Goal: Task Accomplishment & Management: Use online tool/utility

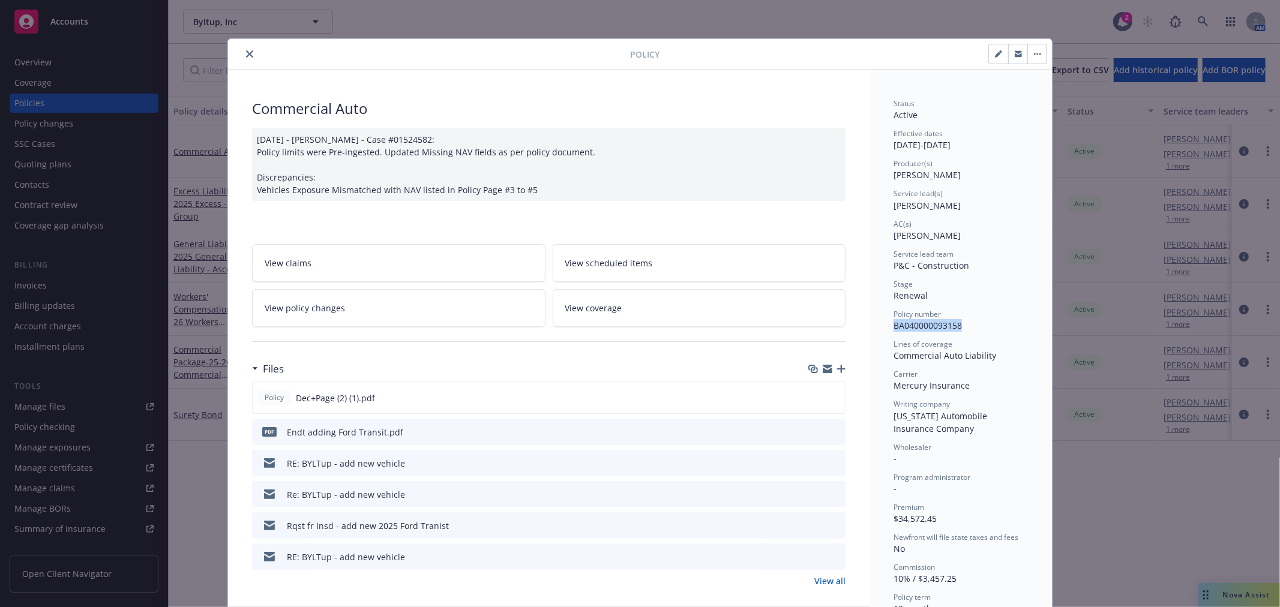
scroll to position [36, 0]
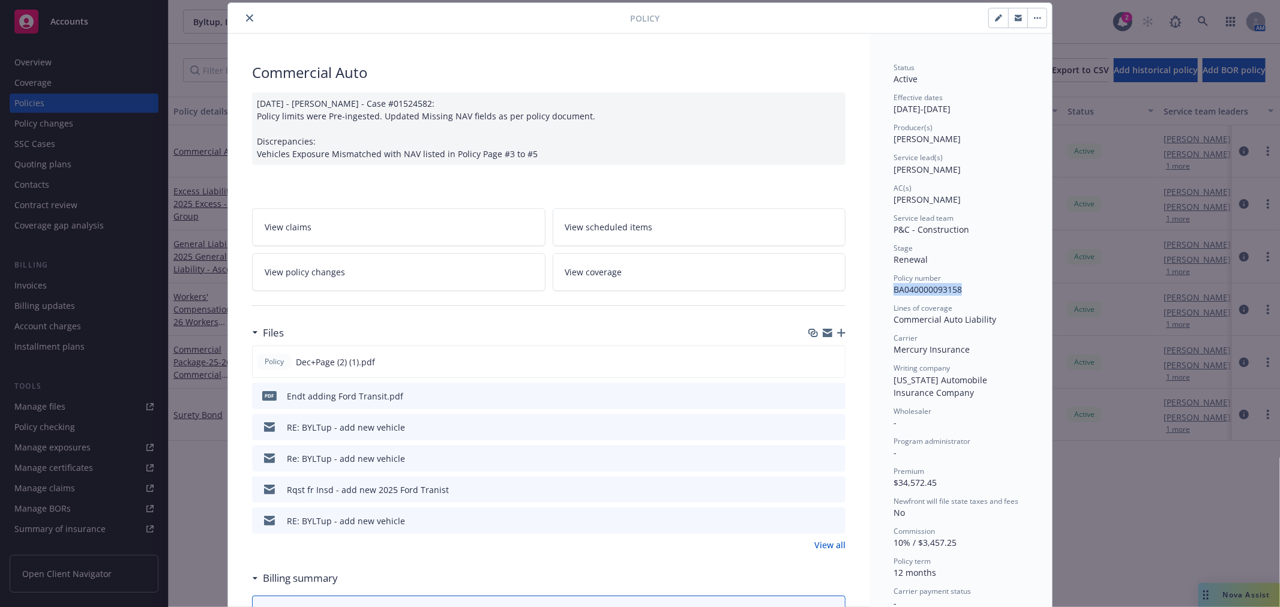
click at [246, 18] on icon "close" at bounding box center [249, 17] width 7 height 7
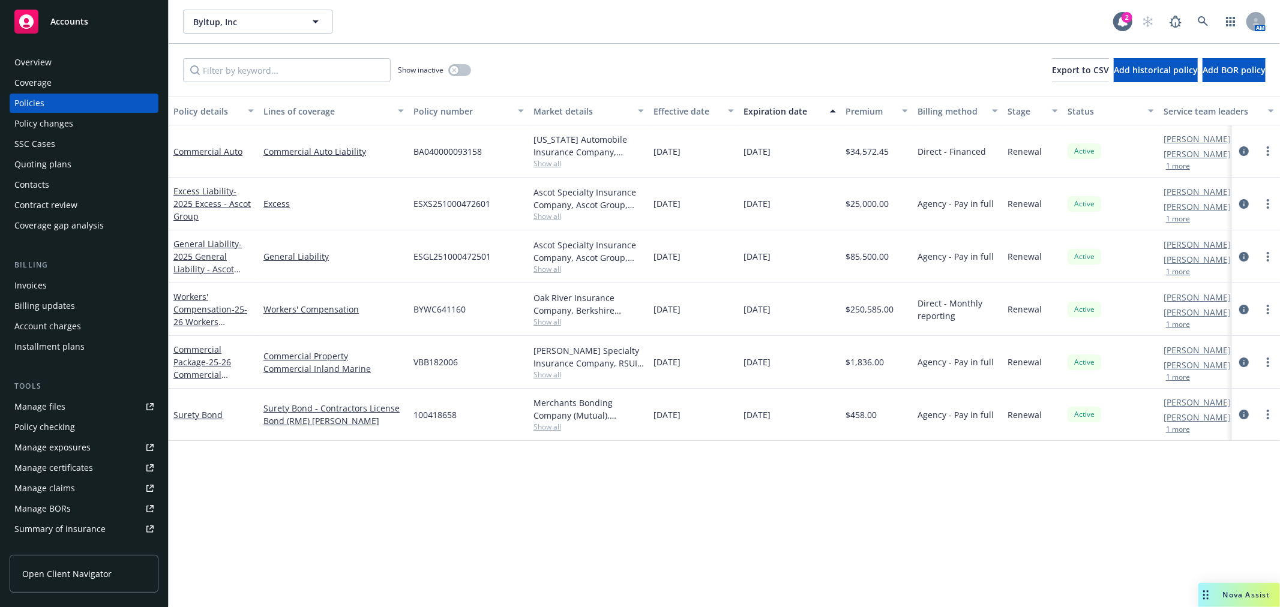
click at [106, 27] on div "Accounts" at bounding box center [83, 22] width 139 height 24
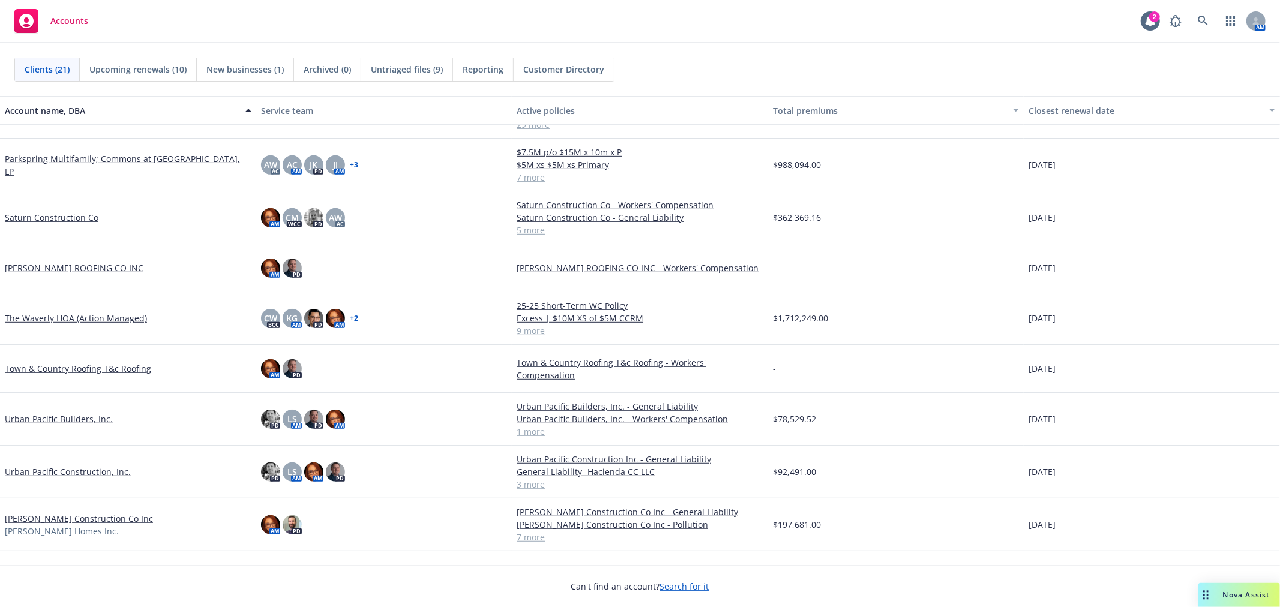
scroll to position [601, 0]
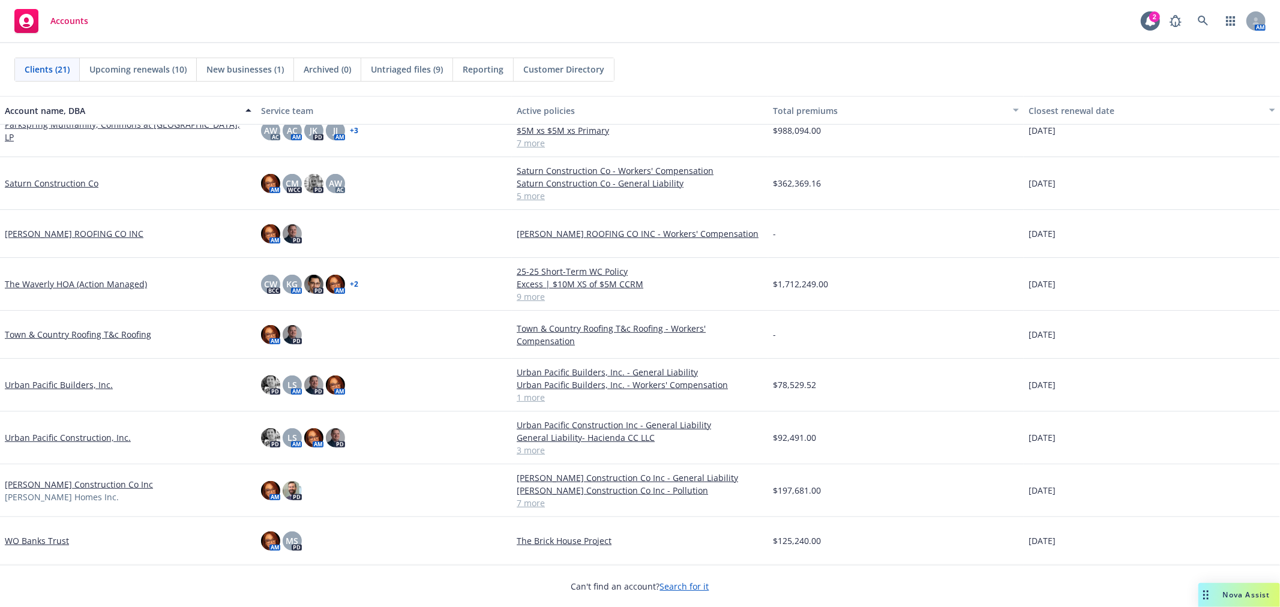
click at [48, 483] on link "[PERSON_NAME] Construction Co Inc" at bounding box center [79, 484] width 148 height 13
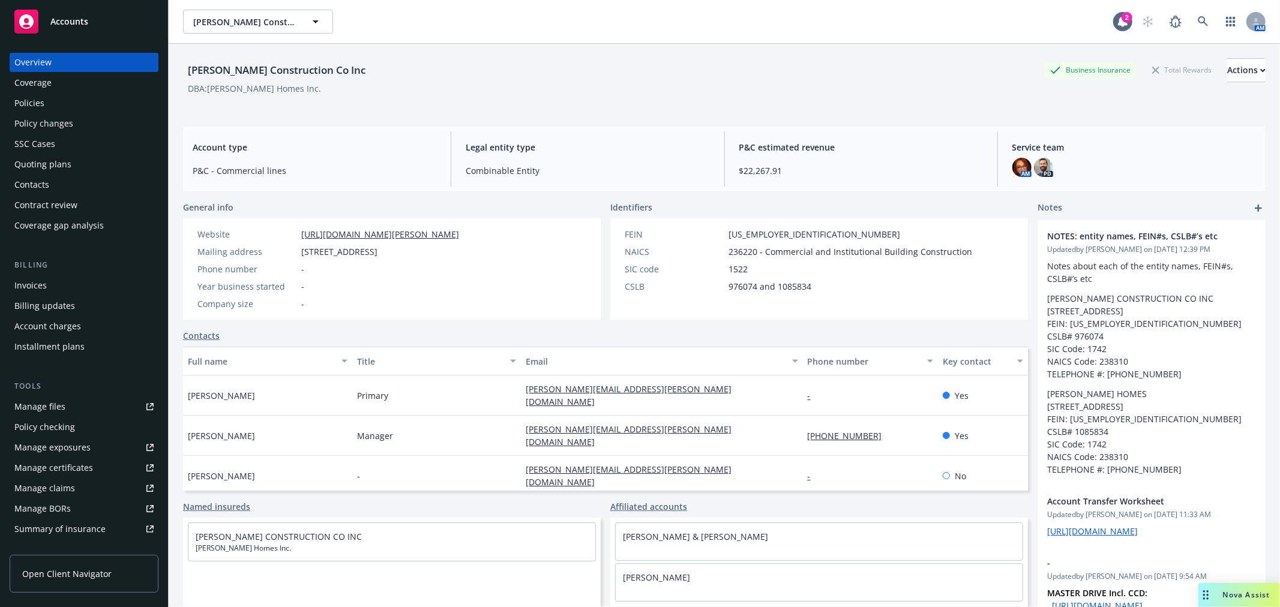
click at [60, 104] on div "Policies" at bounding box center [83, 103] width 139 height 19
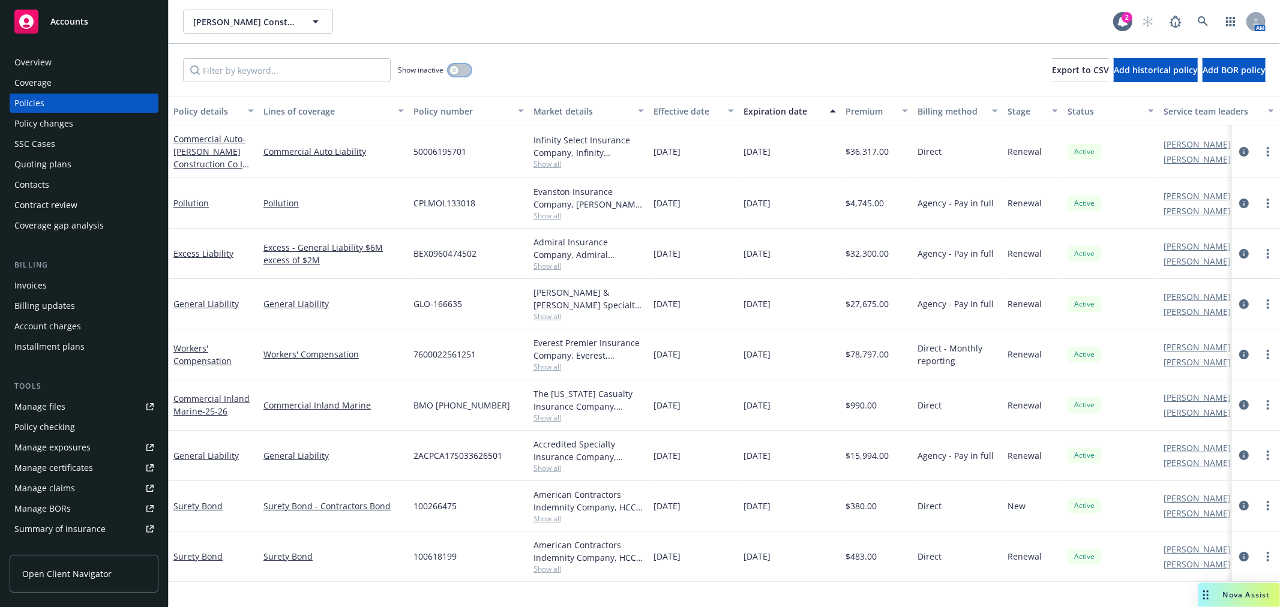
click at [450, 71] on div "button" at bounding box center [454, 70] width 8 height 8
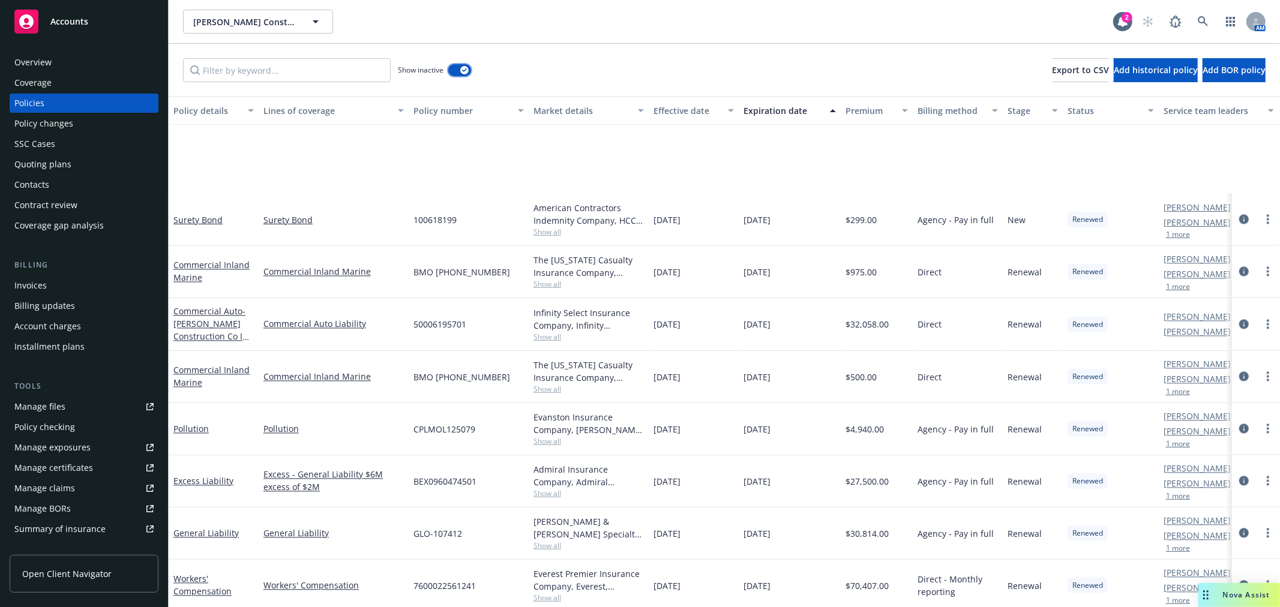
scroll to position [2133, 0]
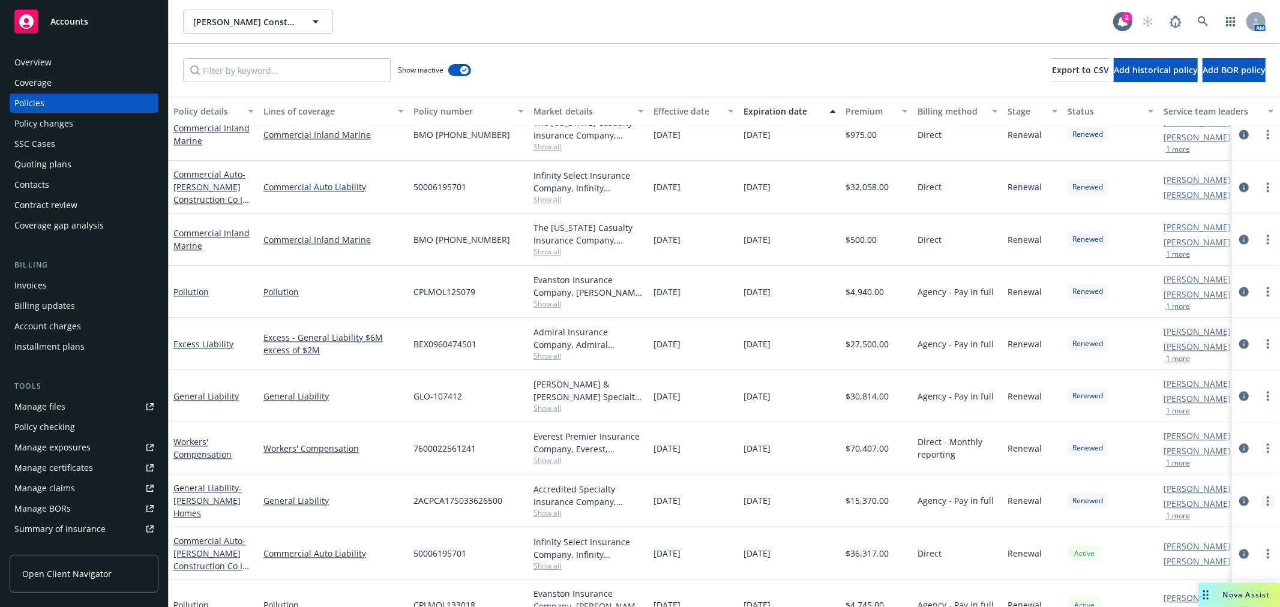
click at [1267, 498] on icon "more" at bounding box center [1268, 501] width 2 height 10
click at [1226, 460] on link "Copy logging email" at bounding box center [1204, 462] width 141 height 24
click at [521, 34] on div "[PERSON_NAME] Construction Co Inc [PERSON_NAME] Construction Co Inc 2 AM" at bounding box center [724, 21] width 1111 height 43
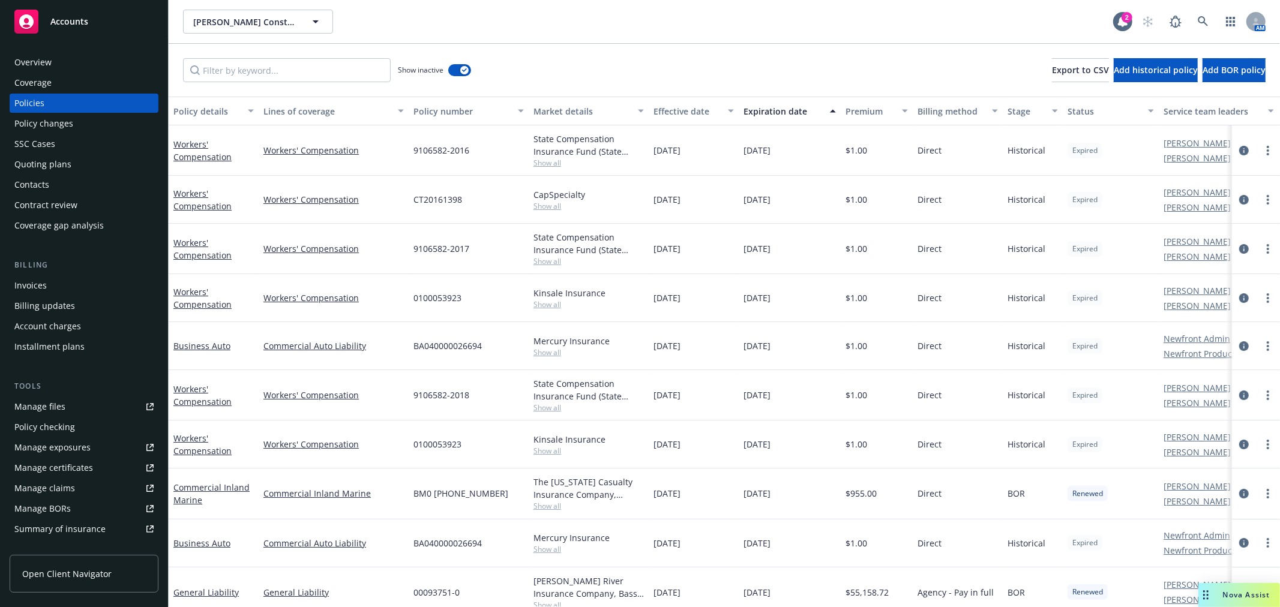
click at [61, 19] on span "Accounts" at bounding box center [69, 22] width 38 height 10
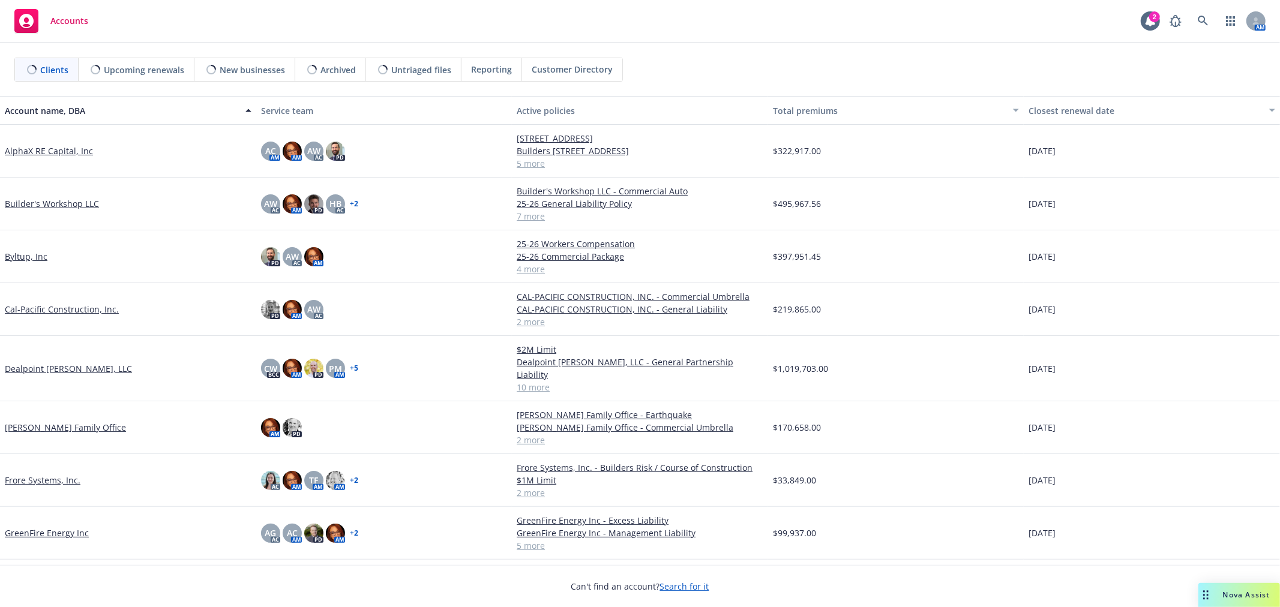
click at [1225, 593] on span "Nova Assist" at bounding box center [1246, 595] width 47 height 10
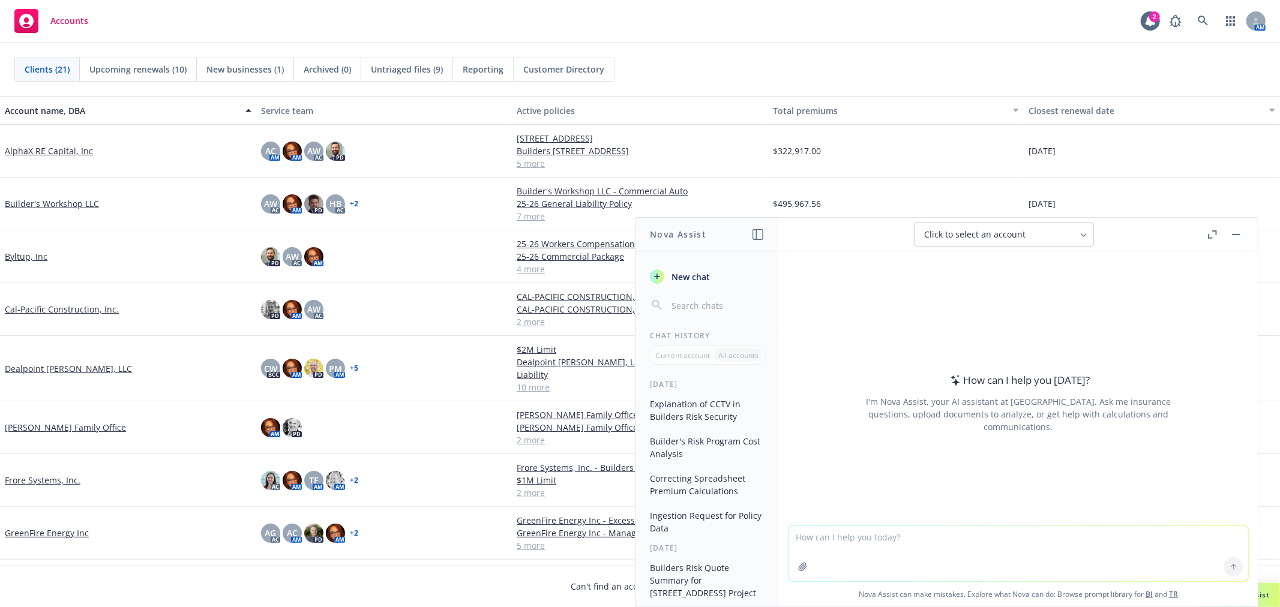
click at [703, 519] on button "Ingestion Request for Policy Data" at bounding box center [707, 522] width 124 height 32
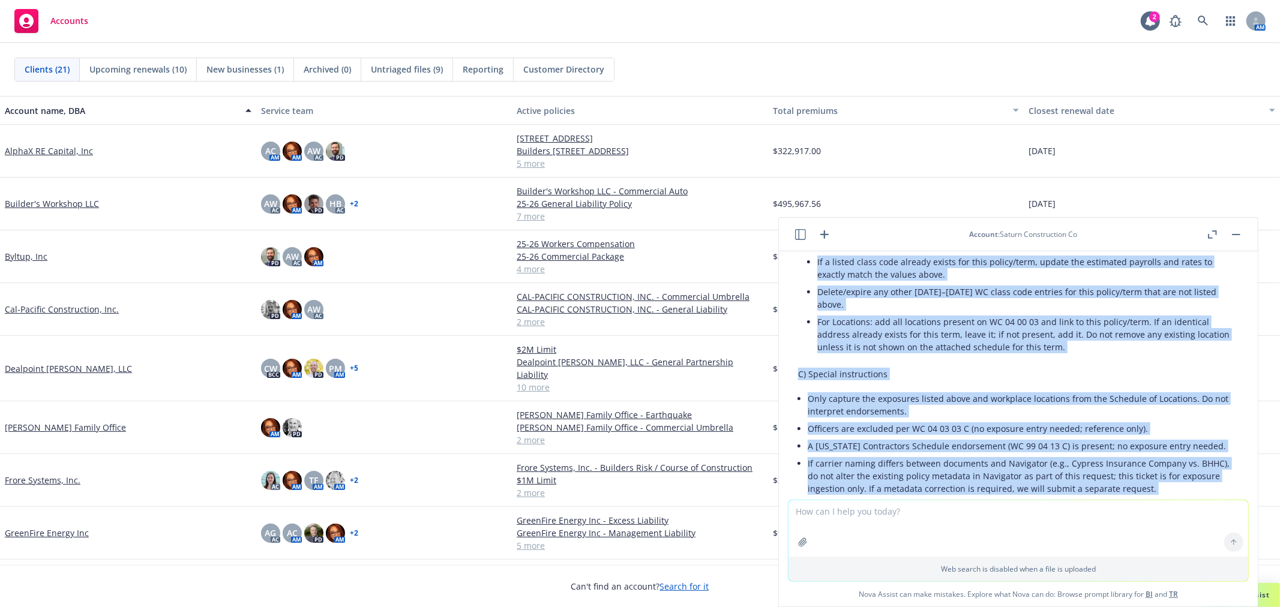
scroll to position [859, 0]
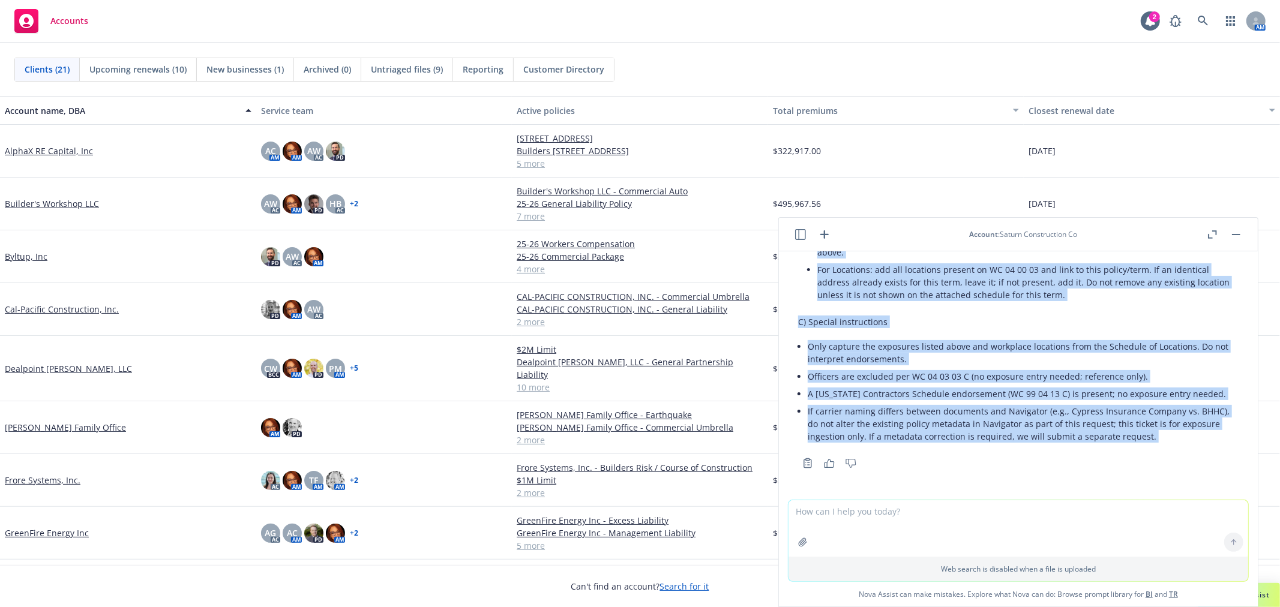
drag, startPoint x: 794, startPoint y: 284, endPoint x: 1228, endPoint y: 452, distance: 464.7
click at [1228, 452] on div "Below is a ready-to-send ingestion request (A/B/C) for BPO. A) Source document …" at bounding box center [1018, 29] width 460 height 885
copy div "L) Ipsumd sitametc Adipis ELI se doeius: “tempor incididuntut la. 7104 etdolor …"
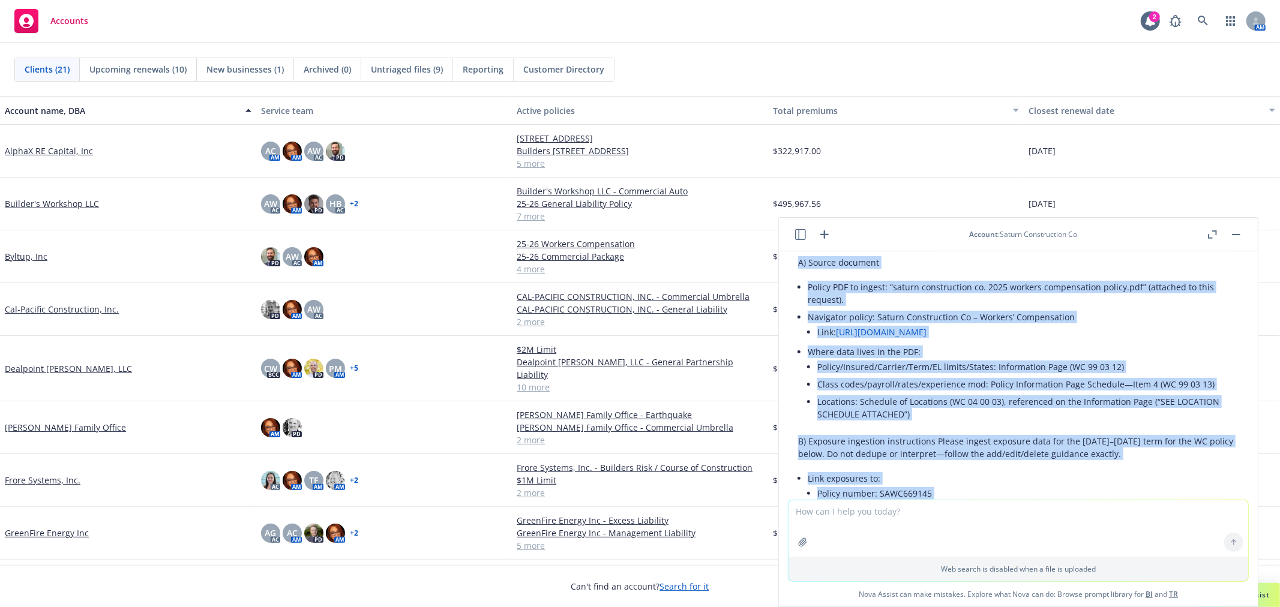
scroll to position [0, 0]
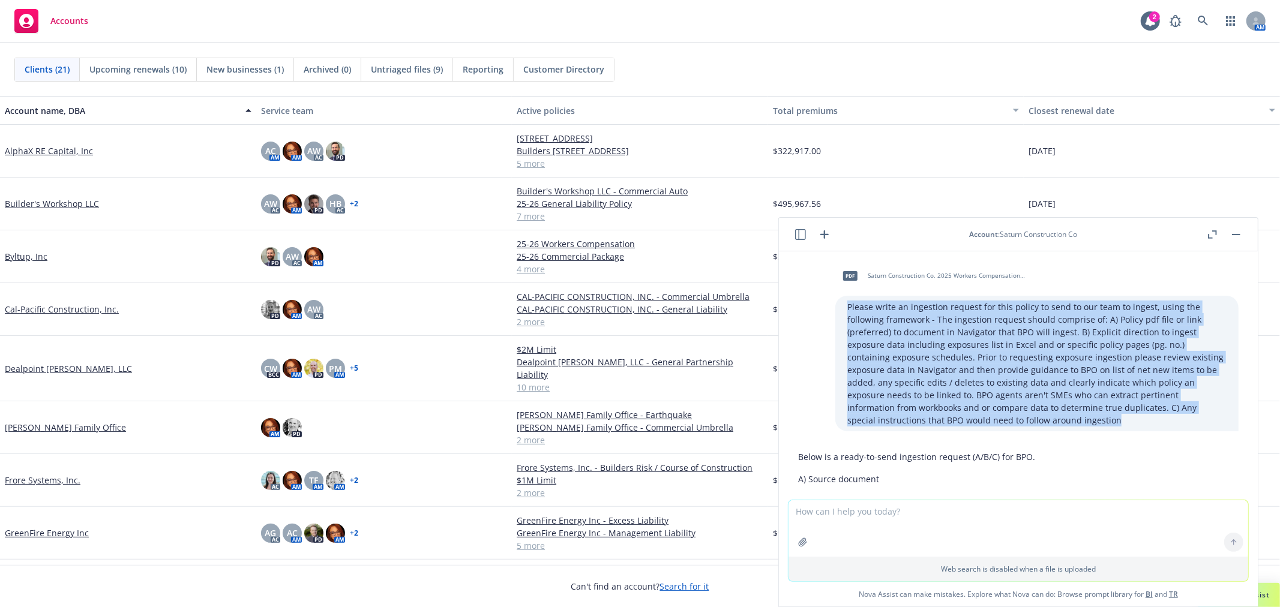
drag, startPoint x: 828, startPoint y: 307, endPoint x: 875, endPoint y: 420, distance: 122.1
click at [875, 420] on p "Please write an ingestion request for this policy to send to our team to ingest…" at bounding box center [1036, 364] width 379 height 126
copy p "Please write an ingestion request for this policy to send to our team to ingest…"
click at [827, 235] on icon "button" at bounding box center [824, 234] width 8 height 8
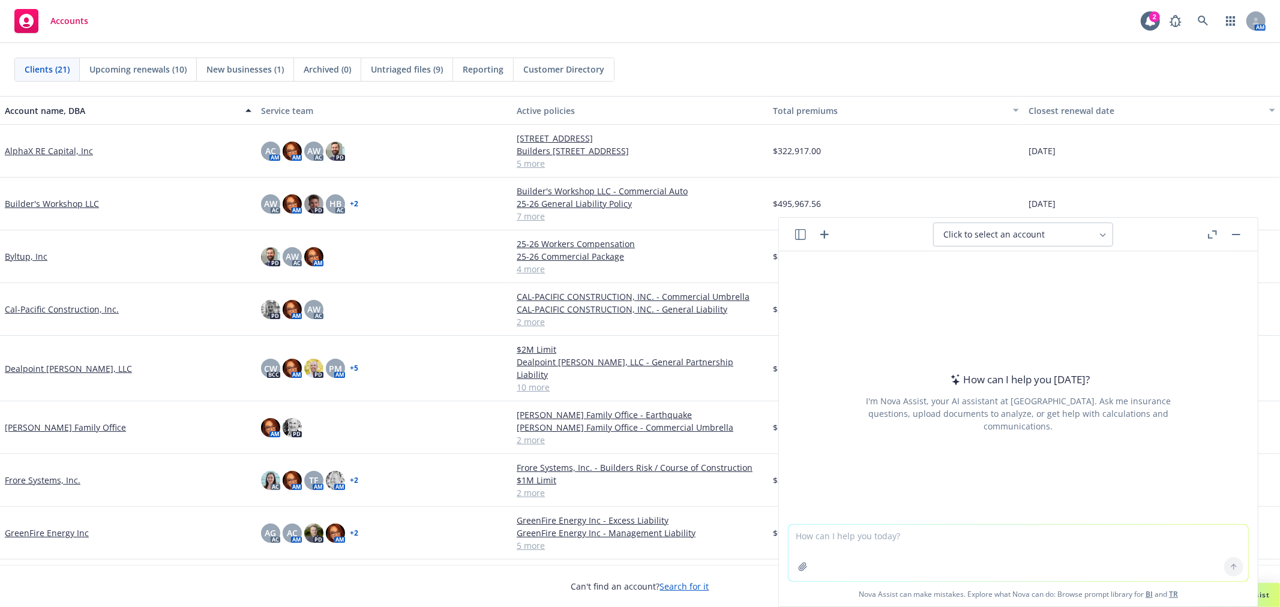
click at [992, 232] on span "Click to select an account" at bounding box center [993, 235] width 101 height 12
type input "saturn"
click at [995, 324] on span "Saturn Construction Co" at bounding box center [983, 327] width 82 height 10
click at [865, 533] on textarea at bounding box center [1018, 553] width 460 height 56
paste textarea "Please write an ingestion request for this policy to send to our team to ingest…"
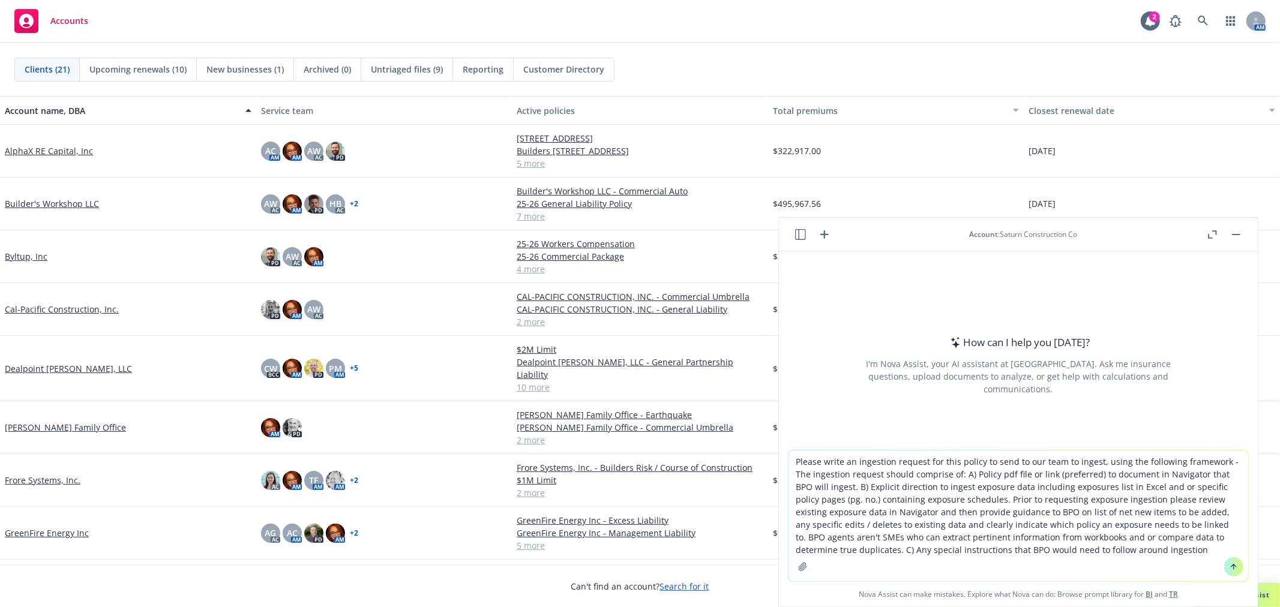
type textarea "Please write an ingestion request for this policy to send to our team to ingest…"
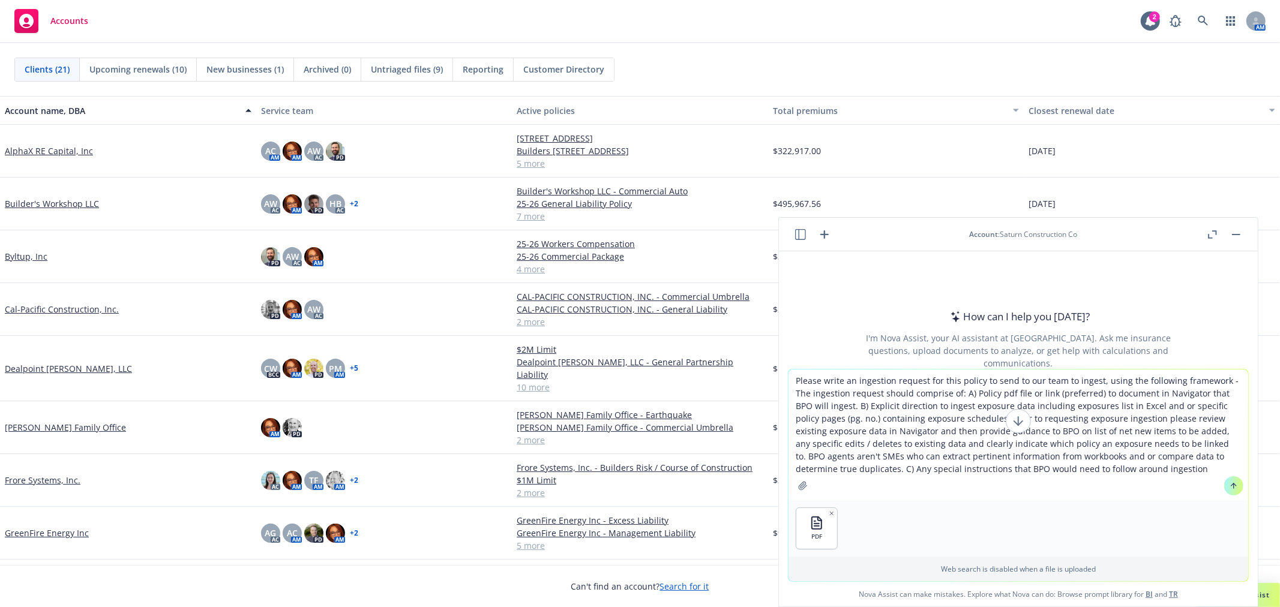
click at [1230, 482] on icon at bounding box center [1234, 486] width 8 height 8
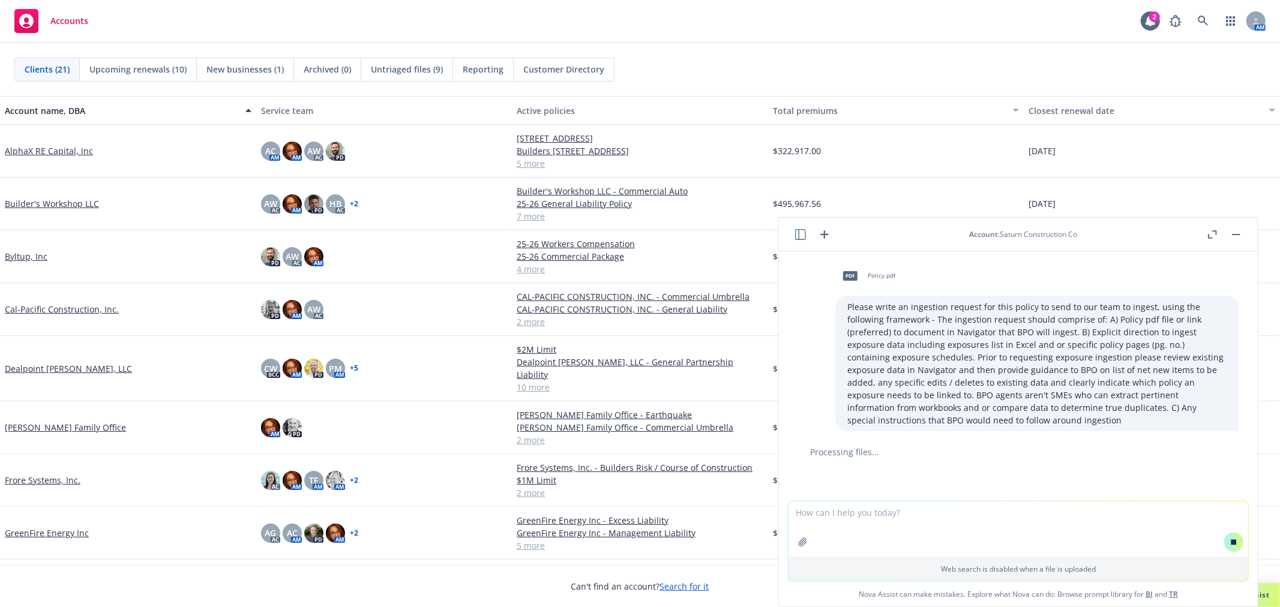
click at [995, 524] on textarea at bounding box center [1018, 529] width 460 height 55
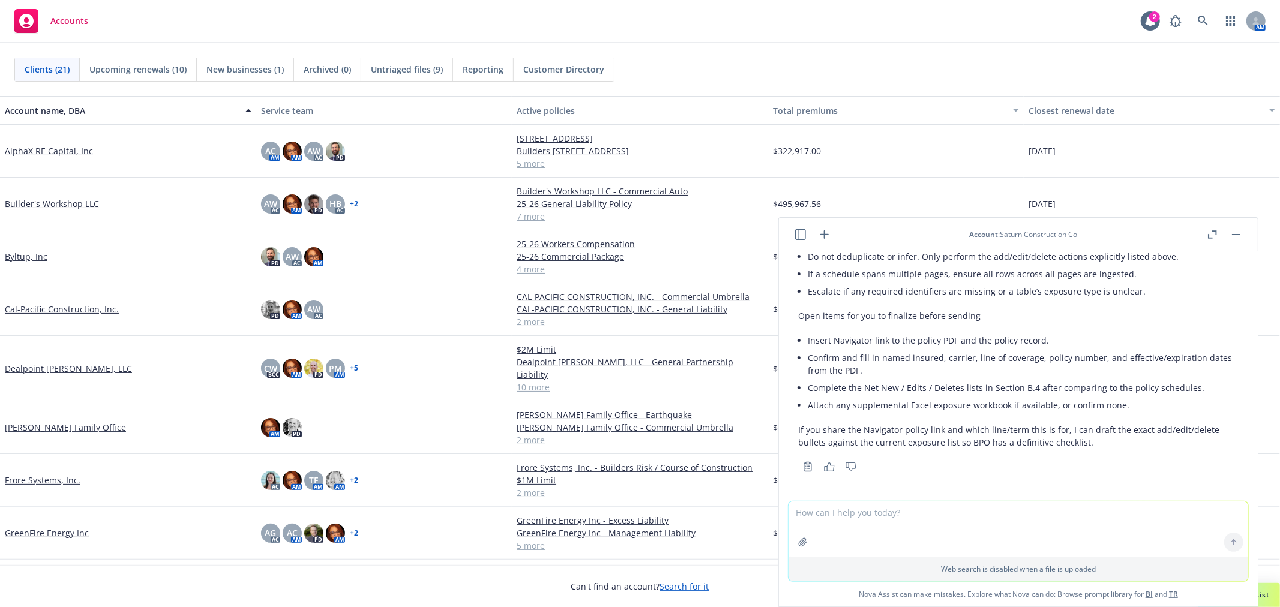
scroll to position [1743, 0]
click at [1091, 441] on p "If you share the Navigator policy link and which line/term this is for, I can d…" at bounding box center [1018, 434] width 440 height 25
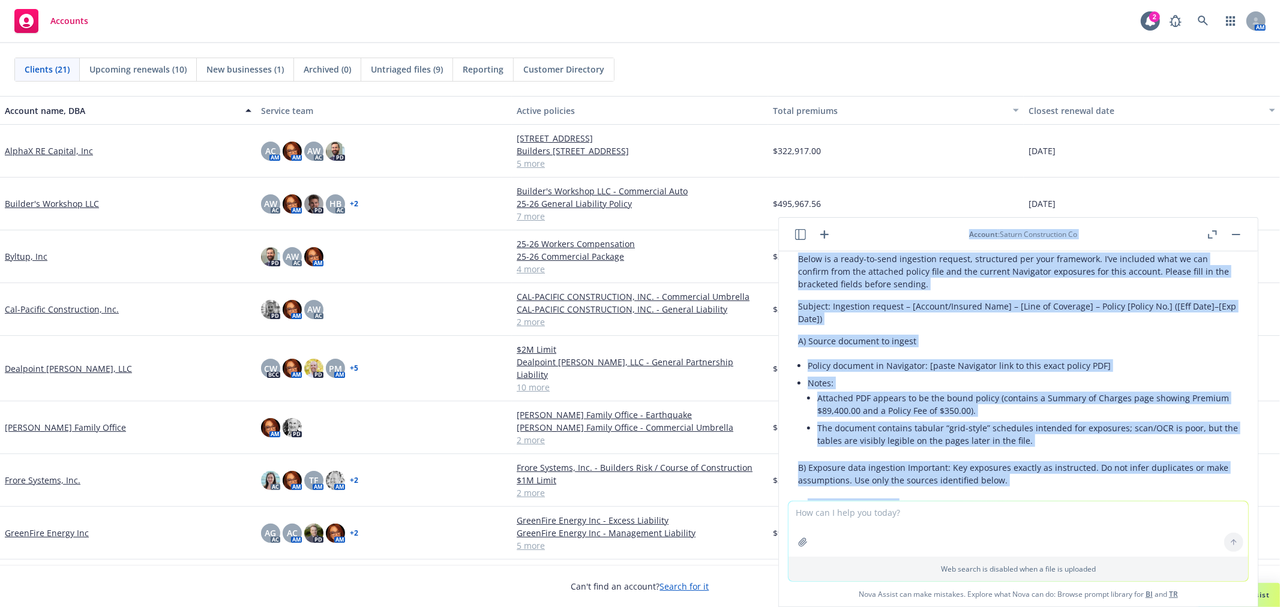
scroll to position [59, 0]
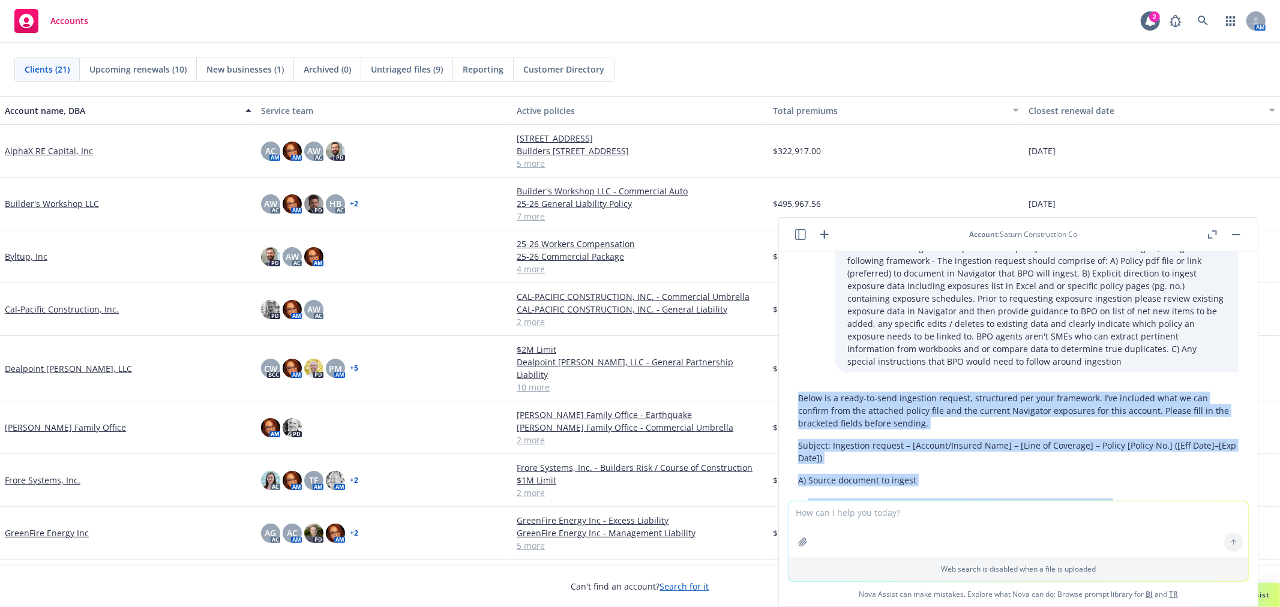
drag, startPoint x: 1093, startPoint y: 438, endPoint x: 793, endPoint y: 388, distance: 304.2
click at [934, 461] on p "Subject: Ingestion request – [Account/Insured Name] – [Line of Coverage] – Poli…" at bounding box center [1018, 451] width 440 height 25
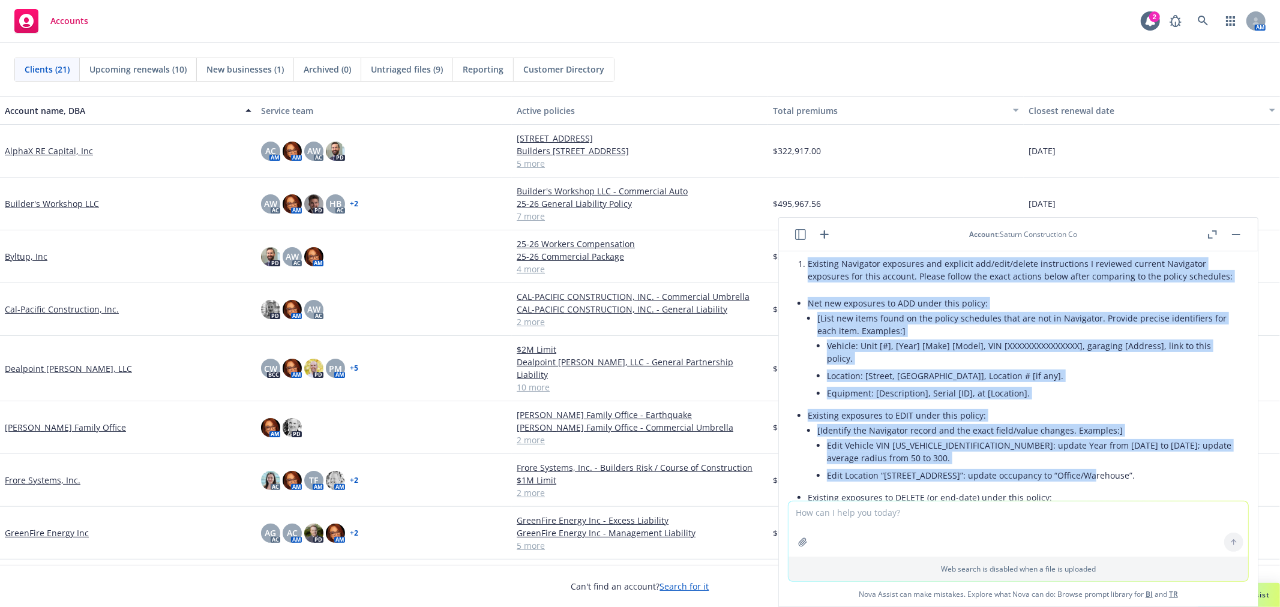
scroll to position [855, 0]
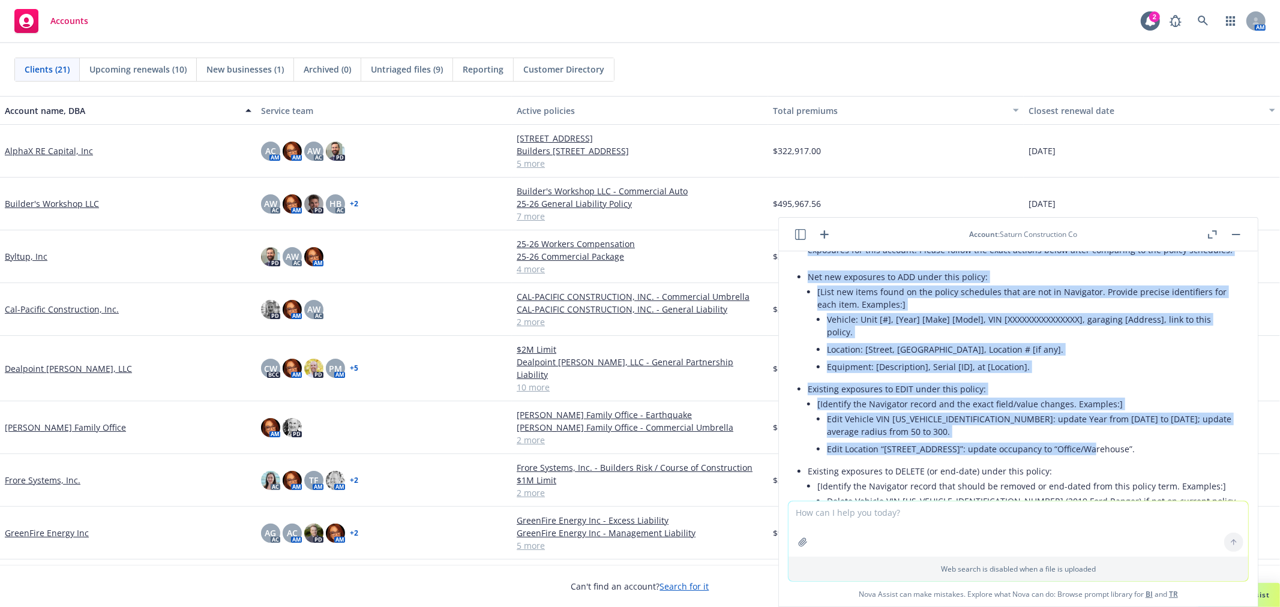
drag, startPoint x: 793, startPoint y: 311, endPoint x: 1101, endPoint y: 480, distance: 351.3
click at [1101, 480] on div "Below is a ready-to-send ingestion request, structured per your framework. I’ve…" at bounding box center [1018, 476] width 460 height 1770
click at [1077, 458] on li "Edit Location “[STREET_ADDRESS]”: update occupancy to “Office/Warehouse”." at bounding box center [1033, 448] width 412 height 17
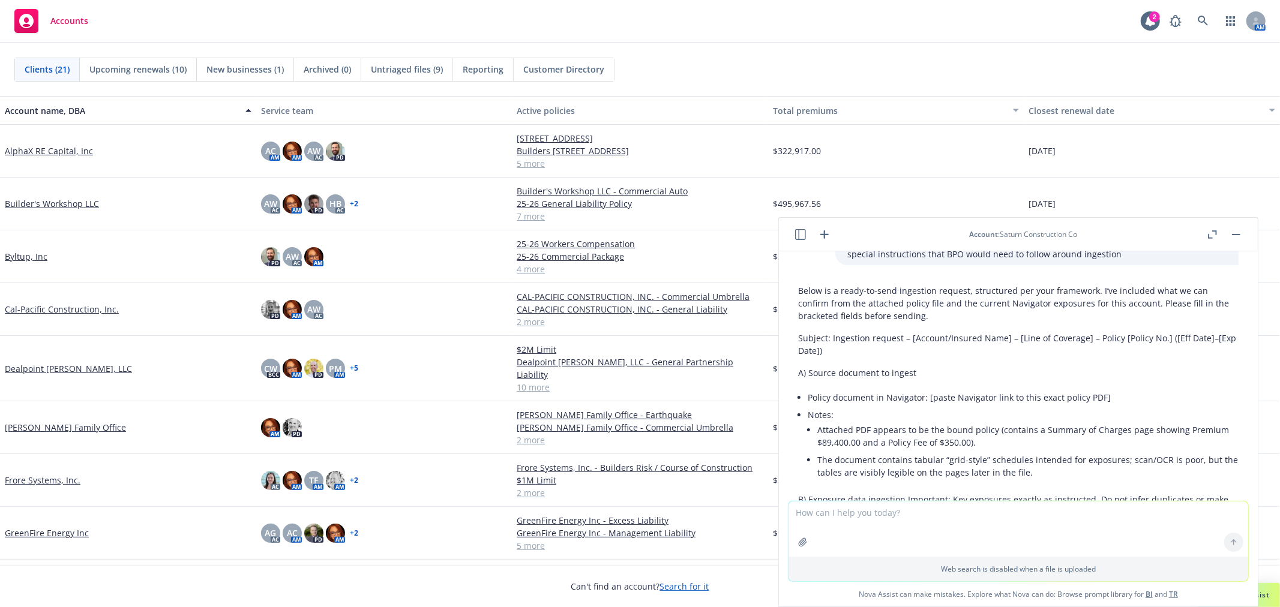
scroll to position [67, 0]
